Goal: Browse casually

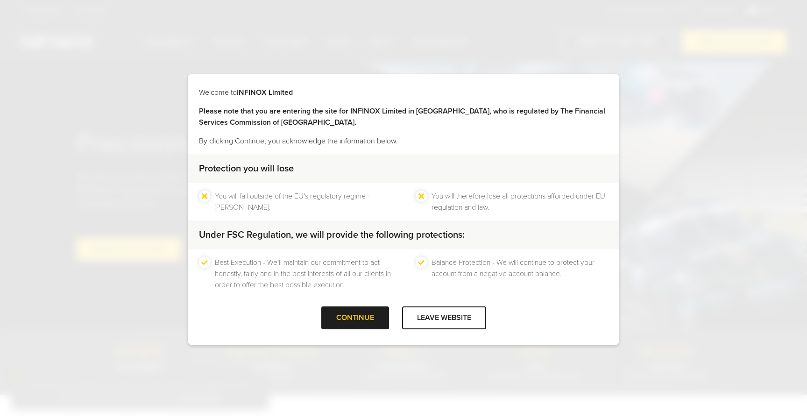
click at [376, 310] on div "CONTINUE" at bounding box center [355, 317] width 68 height 23
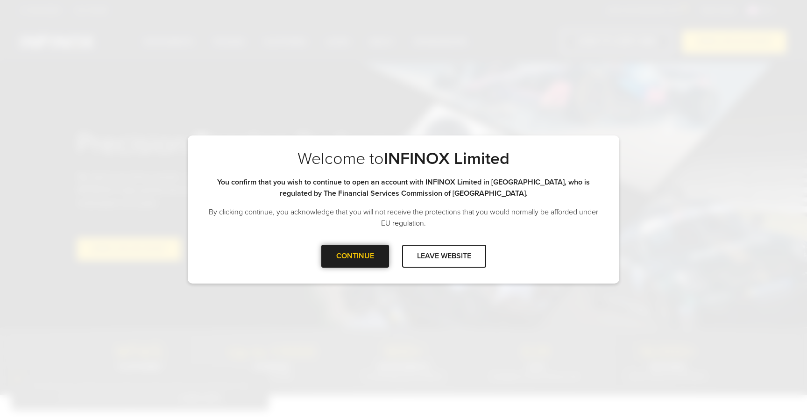
click at [366, 255] on div "CONTINUE" at bounding box center [355, 256] width 68 height 23
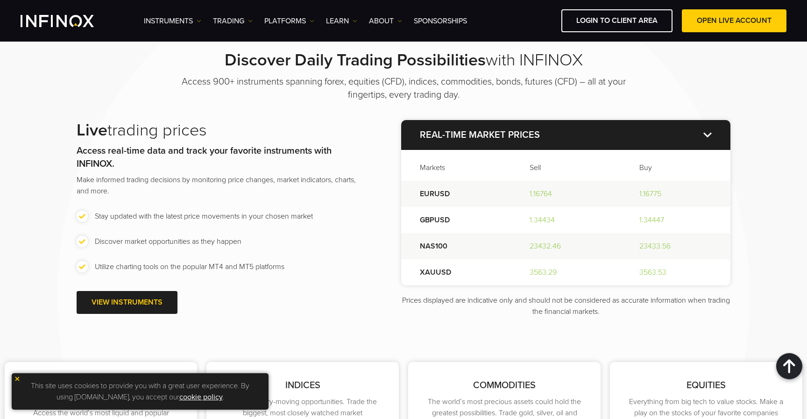
scroll to position [1222, 0]
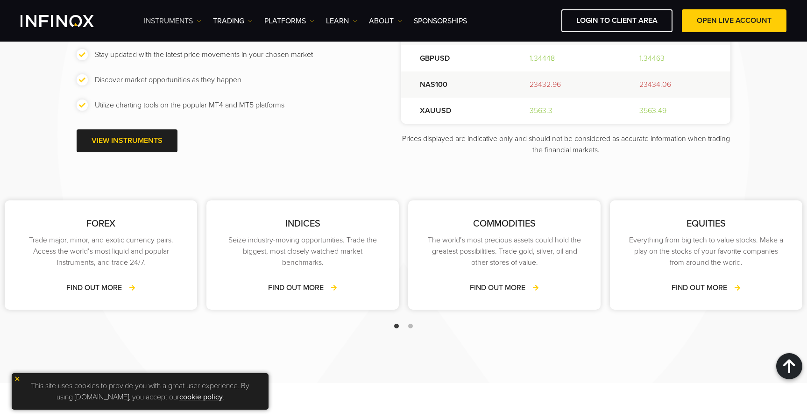
click at [178, 22] on link "Instruments" at bounding box center [172, 20] width 57 height 11
click at [238, 21] on link "TRADING" at bounding box center [233, 20] width 40 height 11
click at [302, 21] on link "PLATFORMS" at bounding box center [289, 20] width 50 height 11
click at [392, 20] on link "ABOUT" at bounding box center [385, 20] width 33 height 11
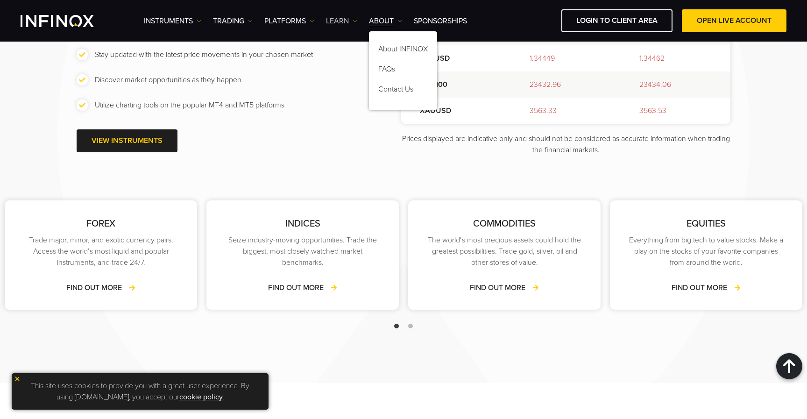
click at [341, 22] on link "Learn" at bounding box center [341, 20] width 31 height 11
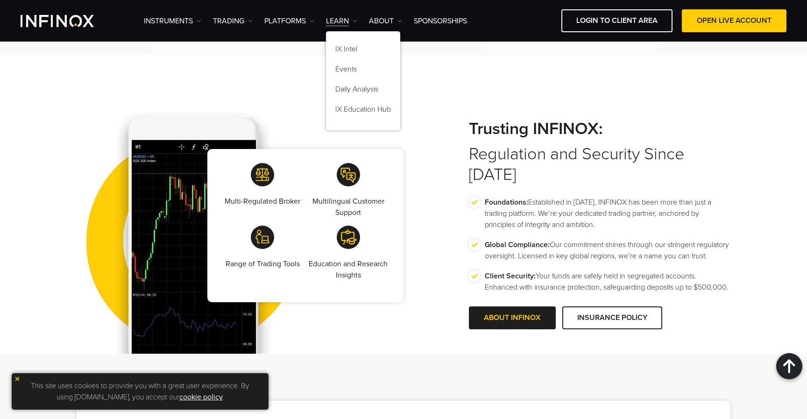
click at [433, 186] on div "Multi-Regulated Broker Multilingual Customer Support Range of Trading Tools Edu…" at bounding box center [403, 225] width 673 height 257
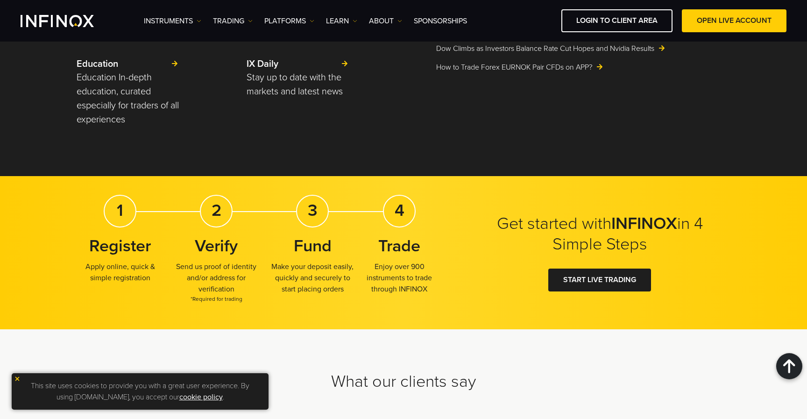
click at [438, 166] on div "Stay Ahead with INFINOX's Market Insights Dive deep into a curated collection o…" at bounding box center [403, 9] width 807 height 334
